Goal: Task Accomplishment & Management: Use online tool/utility

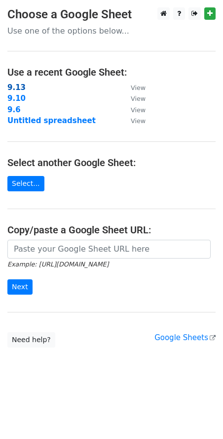
click at [13, 86] on strong "9.13" at bounding box center [16, 87] width 18 height 9
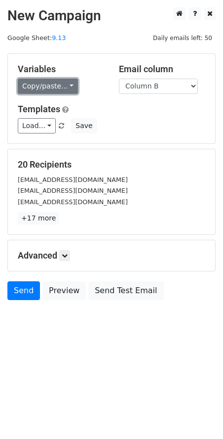
click at [62, 89] on link "Copy/paste..." at bounding box center [48, 86] width 60 height 15
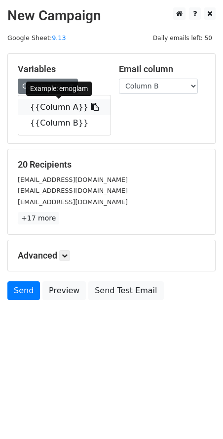
click at [58, 107] on link "{{Column A}}" at bounding box center [64, 107] width 92 height 16
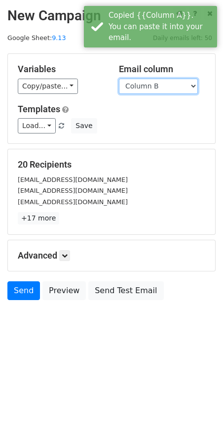
click at [153, 87] on select "Column A Column B" at bounding box center [158, 86] width 79 height 15
click at [119, 79] on select "Column A Column B" at bounding box center [158, 86] width 79 height 15
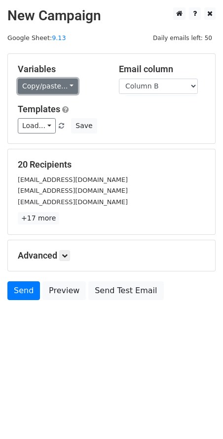
click at [52, 87] on link "Copy/paste..." at bounding box center [48, 86] width 60 height 15
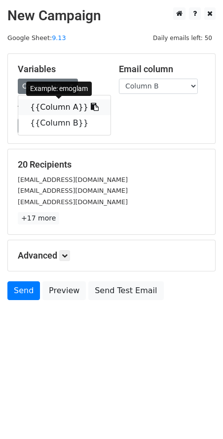
click at [61, 105] on link "{{Column A}}" at bounding box center [64, 107] width 92 height 16
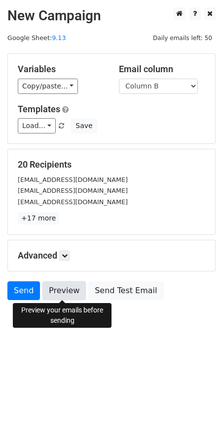
click at [66, 293] on link "Preview" at bounding box center [64, 290] width 43 height 19
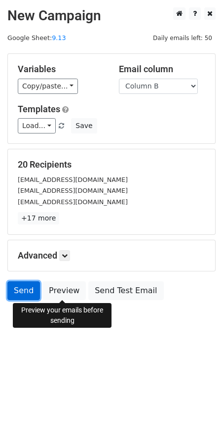
click at [22, 291] on link "Send" at bounding box center [23, 290] width 33 height 19
